Goal: Task Accomplishment & Management: Use online tool/utility

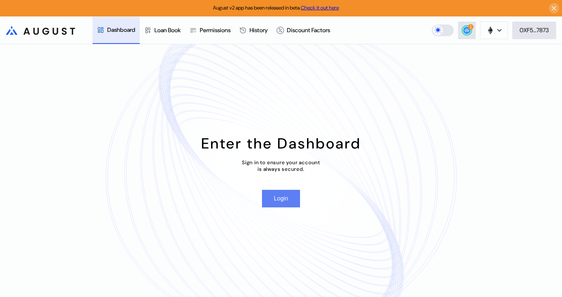
click at [291, 199] on button "Login" at bounding box center [281, 199] width 38 height 18
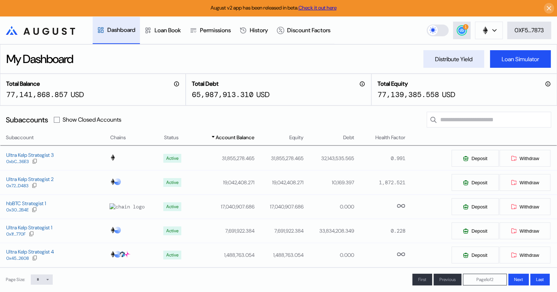
click at [454, 61] on div "Distribute Yield" at bounding box center [453, 59] width 37 height 8
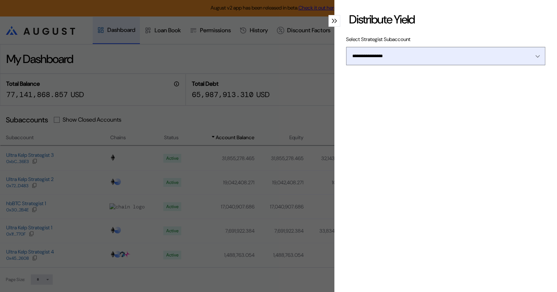
click at [535, 56] on icon "Open menu" at bounding box center [537, 56] width 4 height 3
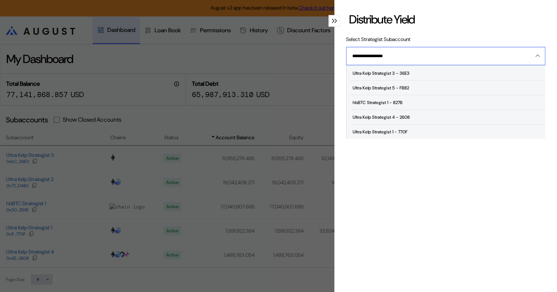
scroll to position [44, 0]
click at [390, 114] on div "Ultra Kelp Strategist 4 - 2608" at bounding box center [381, 116] width 57 height 5
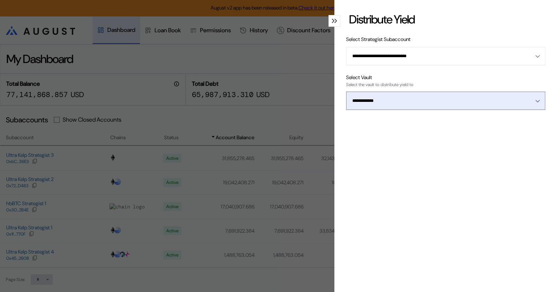
click at [532, 101] on div "Open menu" at bounding box center [536, 100] width 8 height 7
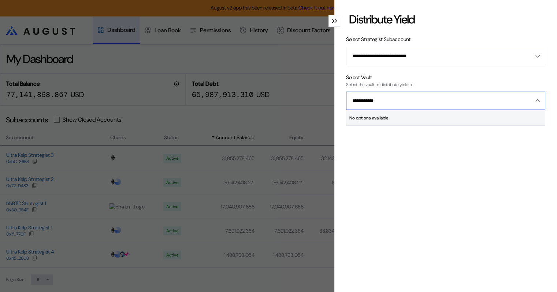
click at [536, 101] on icon "Close menu" at bounding box center [538, 101] width 4 height 2
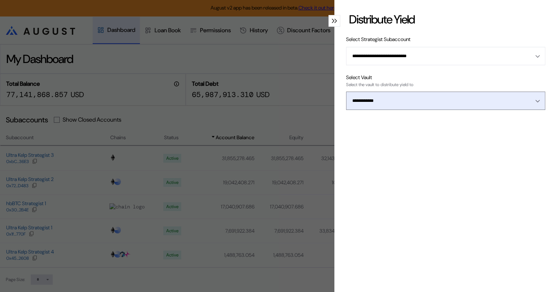
click at [532, 98] on div "Open menu" at bounding box center [536, 100] width 8 height 7
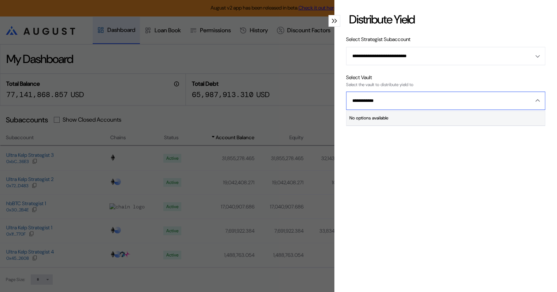
click at [535, 99] on icon "Close menu" at bounding box center [537, 100] width 4 height 3
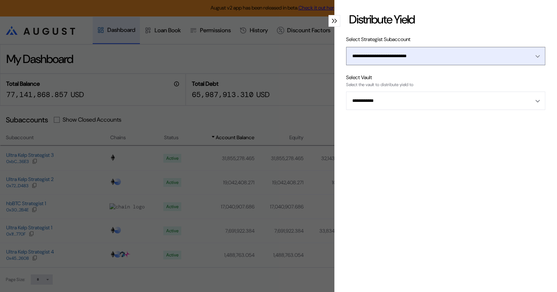
click at [534, 54] on button "**********" at bounding box center [445, 56] width 199 height 18
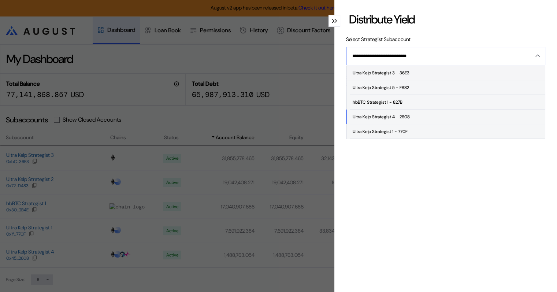
scroll to position [44, 0]
click at [424, 72] on span "Ultra Kelp Strategist 3 - 36E3" at bounding box center [447, 73] width 195 height 15
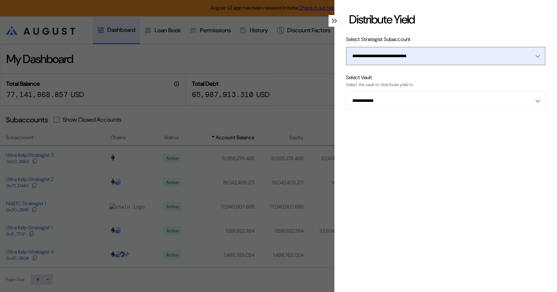
click at [535, 55] on icon "Open menu" at bounding box center [537, 56] width 4 height 3
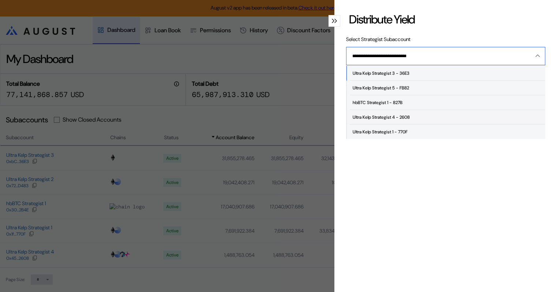
click at [409, 116] on div "Ultra Kelp Strategist 4 - 2608" at bounding box center [381, 117] width 57 height 5
type input "**********"
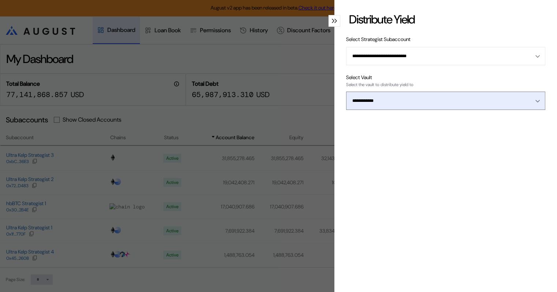
click at [532, 99] on div "Open menu" at bounding box center [536, 100] width 8 height 7
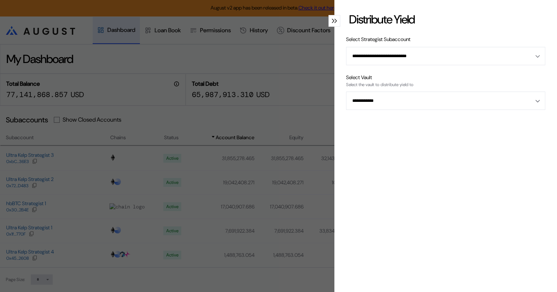
click at [328, 19] on div "modal" at bounding box center [334, 21] width 12 height 12
